Goal: Register for event/course

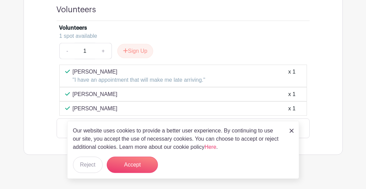
scroll to position [390, 0]
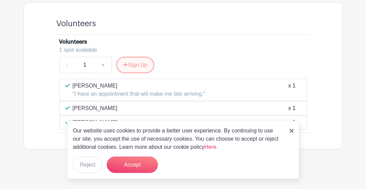
click at [143, 63] on button "Sign Up" at bounding box center [135, 65] width 36 height 14
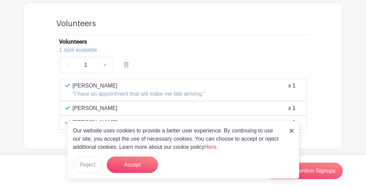
click at [290, 131] on img at bounding box center [291, 131] width 4 height 4
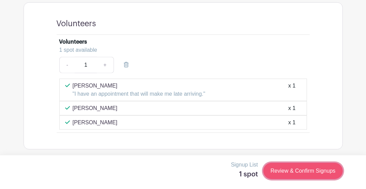
click at [296, 168] on link "Review & Confirm Signups" at bounding box center [302, 171] width 79 height 16
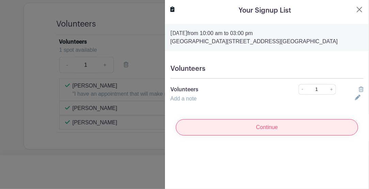
click at [266, 128] on input "Continue" at bounding box center [267, 127] width 182 height 16
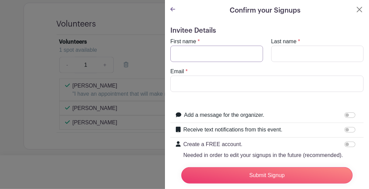
click at [201, 50] on input "First name" at bounding box center [216, 54] width 93 height 16
type input "[PERSON_NAME]"
type input "[EMAIL_ADDRESS][DOMAIN_NAME]"
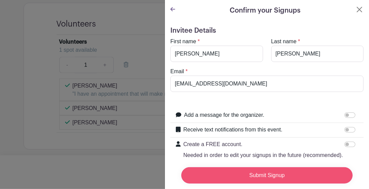
click at [251, 168] on input "Submit Signup" at bounding box center [267, 175] width 172 height 16
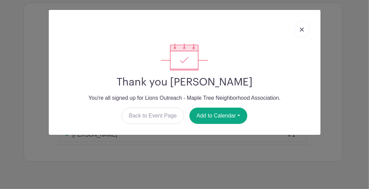
click at [302, 29] on img at bounding box center [302, 30] width 4 height 4
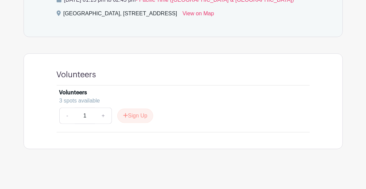
scroll to position [300, 0]
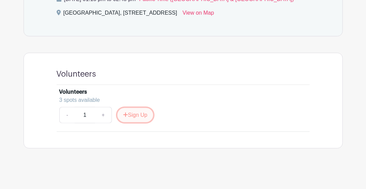
click at [138, 114] on button "Sign Up" at bounding box center [135, 115] width 36 height 14
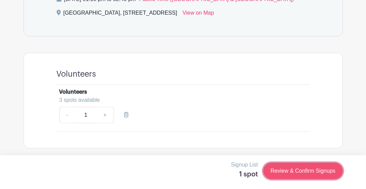
click at [320, 174] on link "Review & Confirm Signups" at bounding box center [302, 171] width 79 height 16
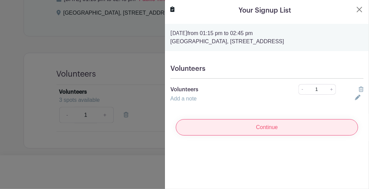
click at [289, 136] on input "Continue" at bounding box center [267, 127] width 182 height 16
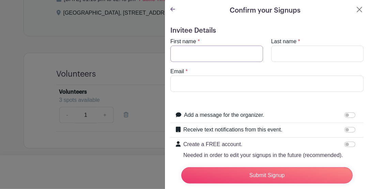
click at [231, 47] on input "First name" at bounding box center [216, 54] width 93 height 16
type input "David"
type input "Page"
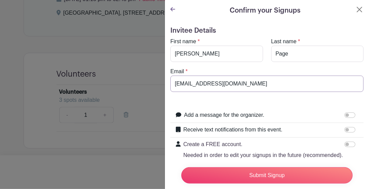
click at [241, 84] on input "davepage@pacifier.com" at bounding box center [266, 84] width 193 height 16
type input "d"
type input "lion.dapage@gmail.com"
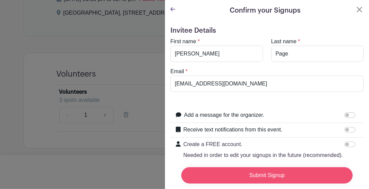
click at [251, 168] on input "Submit Signup" at bounding box center [267, 175] width 172 height 16
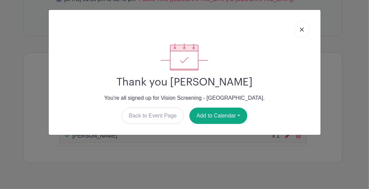
click at [302, 28] on img at bounding box center [302, 30] width 4 height 4
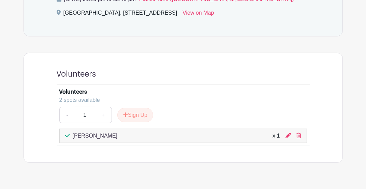
scroll to position [314, 0]
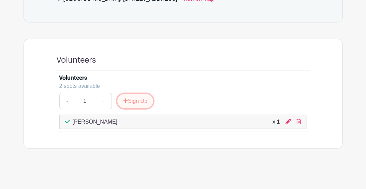
click at [142, 101] on button "Sign Up" at bounding box center [135, 101] width 36 height 14
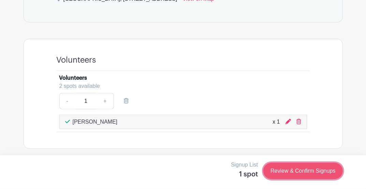
click at [295, 173] on link "Review & Confirm Signups" at bounding box center [302, 171] width 79 height 16
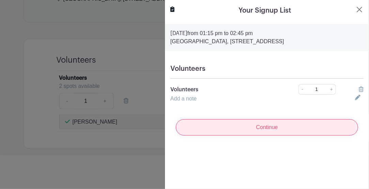
click at [253, 129] on input "Continue" at bounding box center [267, 127] width 182 height 16
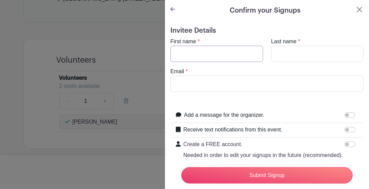
click at [224, 50] on input "First name" at bounding box center [216, 54] width 93 height 16
click at [212, 56] on input "First name" at bounding box center [216, 54] width 93 height 16
type input "Jeffery"
type input "Reddicks"
type input "jefferyreddicks@gmail.com"
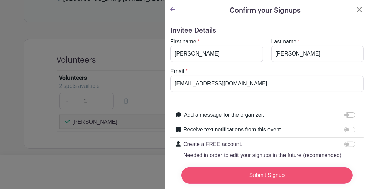
click at [243, 174] on input "Submit Signup" at bounding box center [267, 175] width 172 height 16
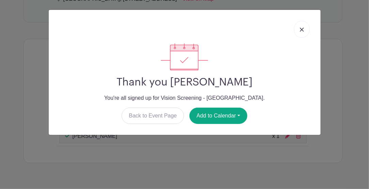
click at [301, 31] on img at bounding box center [302, 30] width 4 height 4
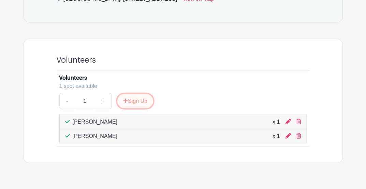
click at [126, 101] on icon "submit" at bounding box center [125, 100] width 5 height 5
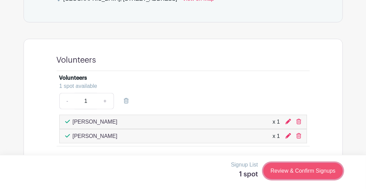
click at [312, 176] on link "Review & Confirm Signups" at bounding box center [302, 171] width 79 height 16
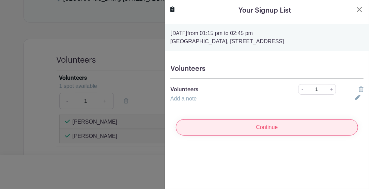
click at [280, 133] on input "Continue" at bounding box center [267, 127] width 182 height 16
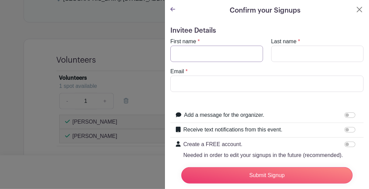
click at [242, 52] on input "First name" at bounding box center [216, 54] width 93 height 16
type input "Matthew"
type input "A Bacho"
type input "[EMAIL_ADDRESS][DOMAIN_NAME]"
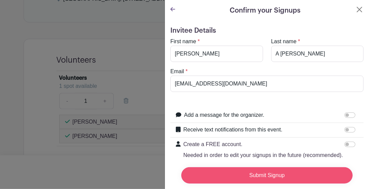
click at [245, 173] on input "Submit Signup" at bounding box center [267, 175] width 172 height 16
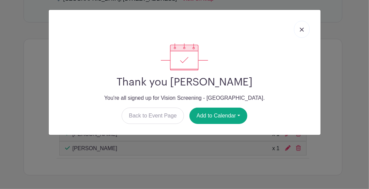
click at [298, 31] on link at bounding box center [302, 29] width 16 height 17
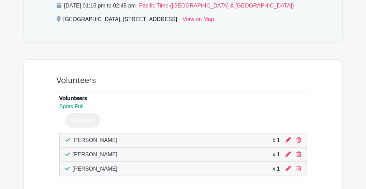
scroll to position [291, 0]
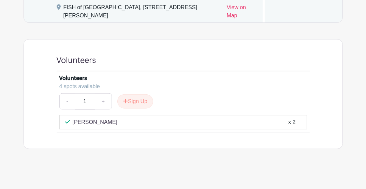
scroll to position [423, 0]
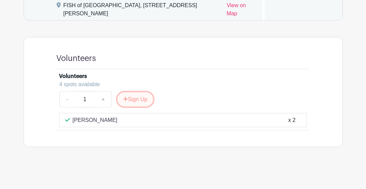
click at [143, 101] on button "Sign Up" at bounding box center [135, 99] width 36 height 14
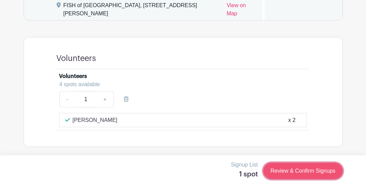
click at [285, 170] on link "Review & Confirm Signups" at bounding box center [302, 171] width 79 height 16
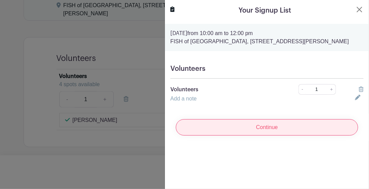
click at [282, 125] on input "Continue" at bounding box center [267, 127] width 182 height 16
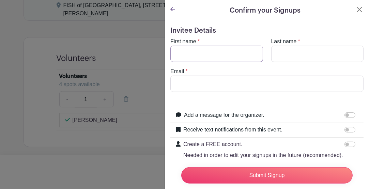
click at [216, 55] on input "First name" at bounding box center [216, 54] width 93 height 16
type input "[PERSON_NAME]"
type input "[EMAIL_ADDRESS][DOMAIN_NAME]"
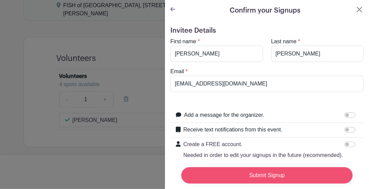
click at [263, 173] on input "Submit Signup" at bounding box center [267, 175] width 172 height 16
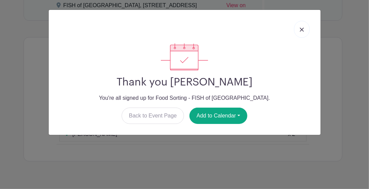
click at [305, 29] on link at bounding box center [302, 29] width 16 height 17
